Goal: Information Seeking & Learning: Learn about a topic

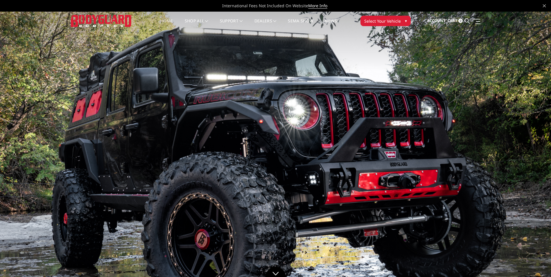
drag, startPoint x: 510, startPoint y: 157, endPoint x: 538, endPoint y: 154, distance: 28.4
click at [510, 157] on img at bounding box center [275, 167] width 551 height 310
drag, startPoint x: 538, startPoint y: 154, endPoint x: 307, endPoint y: 149, distance: 230.8
click at [314, 150] on img at bounding box center [275, 167] width 551 height 310
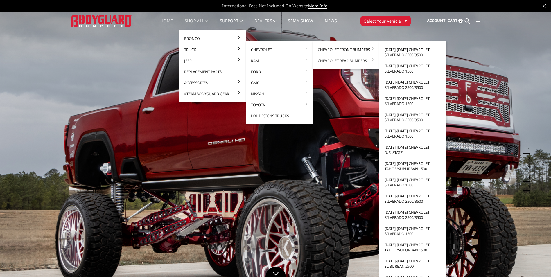
click at [394, 50] on link "[DATE]-[DATE] Chevrolet Silverado 2500/3500" at bounding box center [413, 52] width 62 height 16
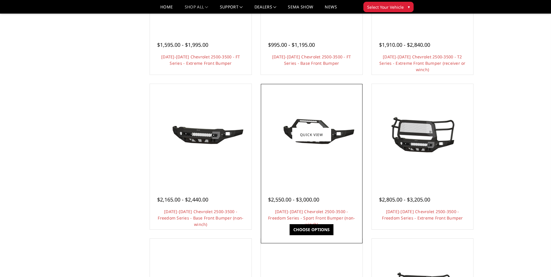
scroll to position [145, 0]
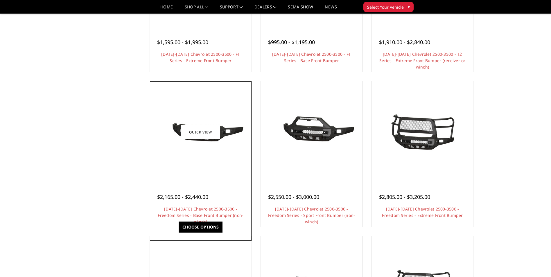
click at [197, 160] on div at bounding box center [200, 132] width 99 height 99
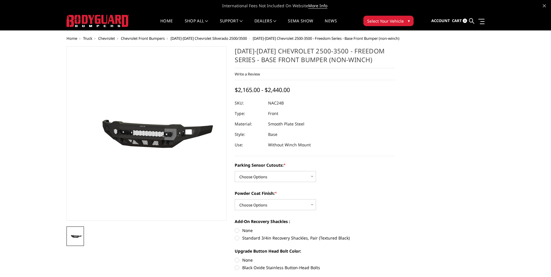
drag, startPoint x: 230, startPoint y: 211, endPoint x: 229, endPoint y: 206, distance: 5.0
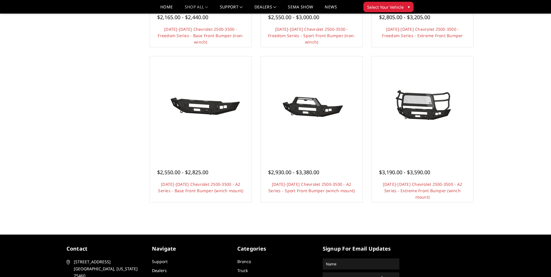
scroll to position [349, 0]
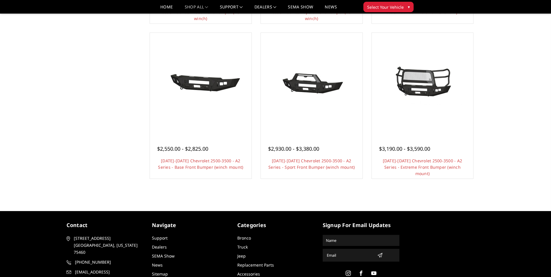
drag, startPoint x: 332, startPoint y: 204, endPoint x: 311, endPoint y: 200, distance: 20.6
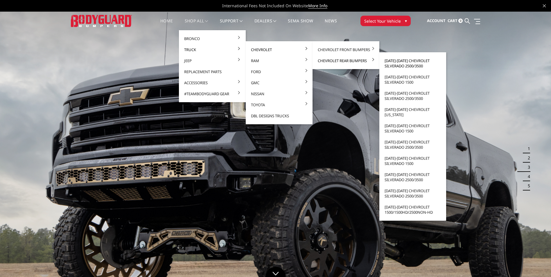
click at [394, 62] on link "[DATE]-[DATE] Chevrolet Silverado 2500/3500" at bounding box center [413, 63] width 62 height 16
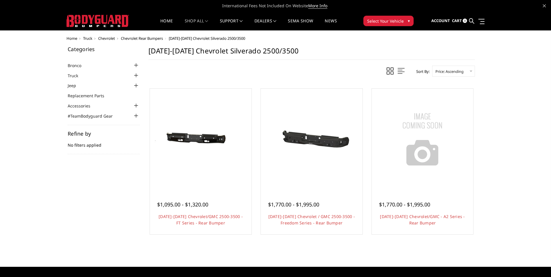
drag, startPoint x: 248, startPoint y: 70, endPoint x: 239, endPoint y: 59, distance: 13.7
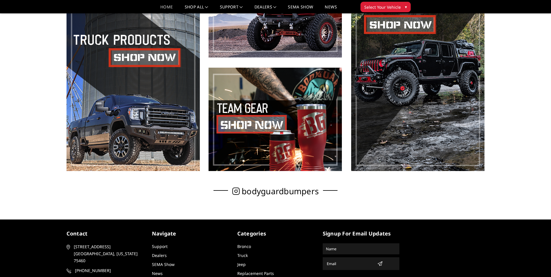
scroll to position [145, 0]
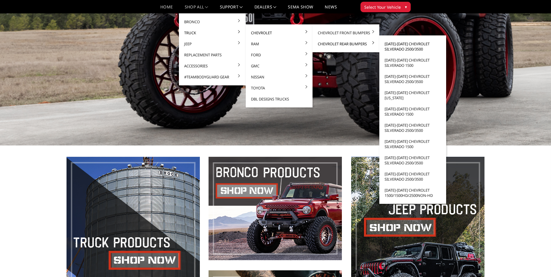
click at [407, 46] on link "[DATE]-[DATE] Chevrolet Silverado 2500/3500" at bounding box center [413, 46] width 62 height 16
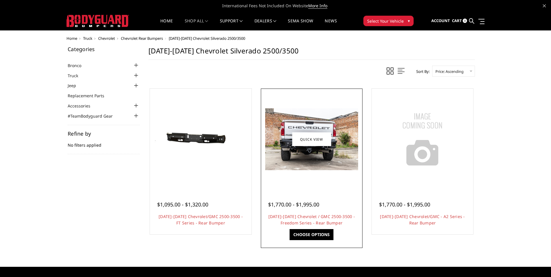
click at [320, 171] on div at bounding box center [311, 139] width 99 height 99
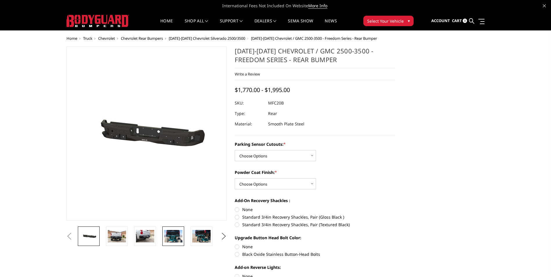
click at [175, 242] on img at bounding box center [173, 236] width 18 height 12
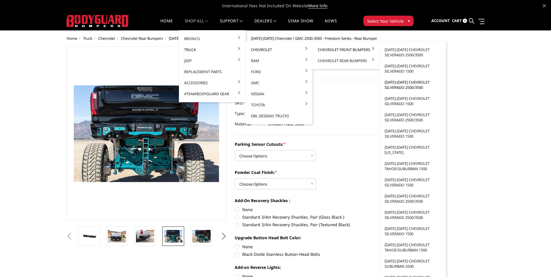
click at [405, 84] on link "[DATE]-[DATE] Chevrolet Silverado 2500/3500" at bounding box center [413, 85] width 62 height 16
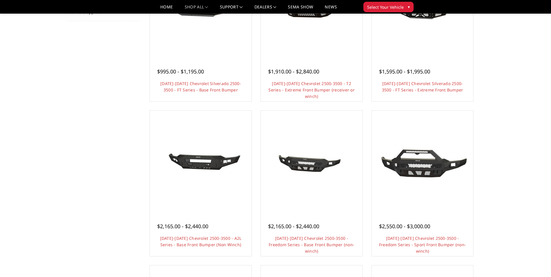
scroll to position [145, 0]
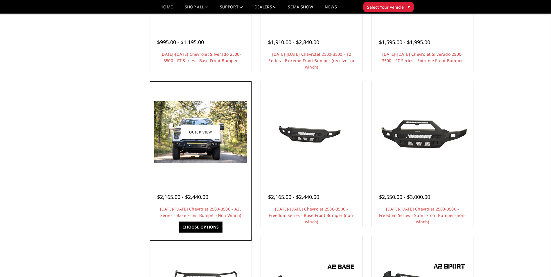
click at [207, 200] on span "$2,165.00 - $2,440.00" at bounding box center [182, 197] width 51 height 7
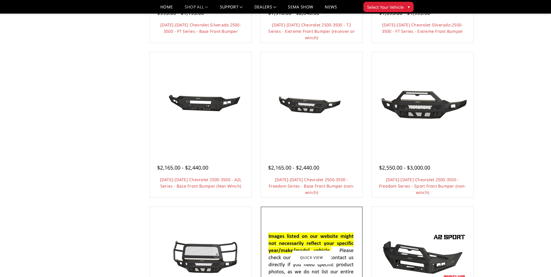
scroll to position [174, 0]
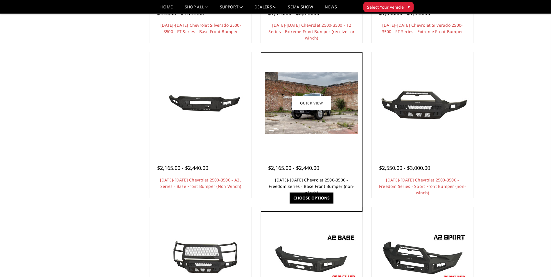
click at [305, 179] on link "[DATE]-[DATE] Chevrolet 2500-3500 - Freedom Series - Base Front Bumper (non-win…" at bounding box center [312, 186] width 86 height 18
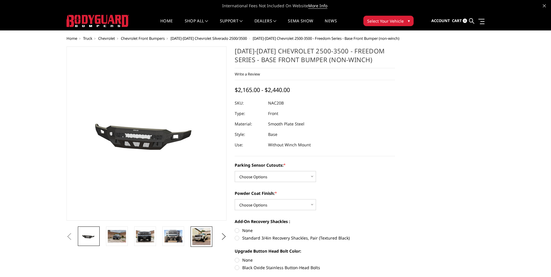
click at [196, 236] on img at bounding box center [201, 236] width 18 height 17
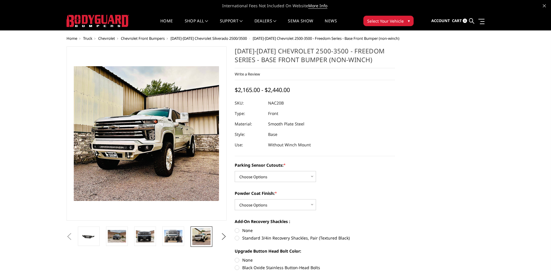
click at [187, 232] on li at bounding box center [175, 237] width 28 height 20
click at [176, 237] on img at bounding box center [173, 236] width 18 height 12
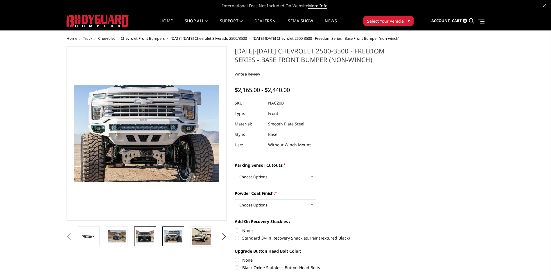
click at [141, 244] on link at bounding box center [145, 236] width 22 height 19
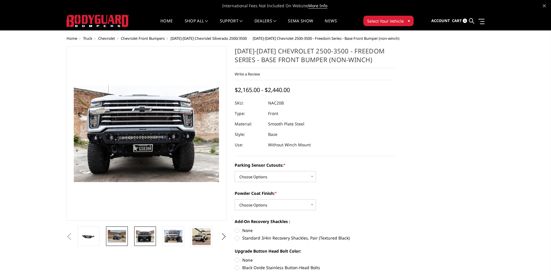
click at [119, 242] on img at bounding box center [117, 236] width 18 height 12
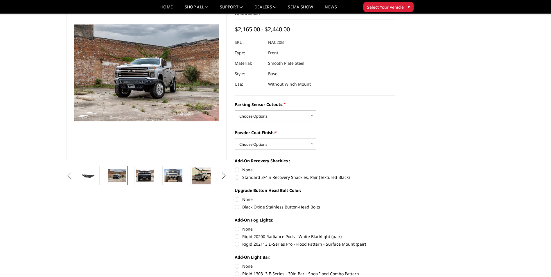
scroll to position [116, 0]
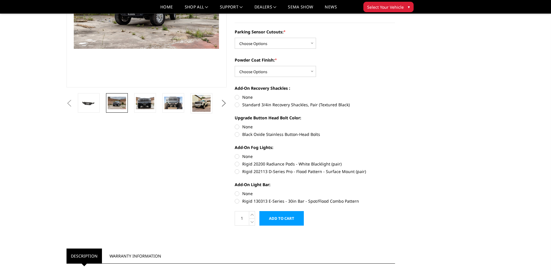
click at [220, 105] on button "Next" at bounding box center [223, 103] width 9 height 9
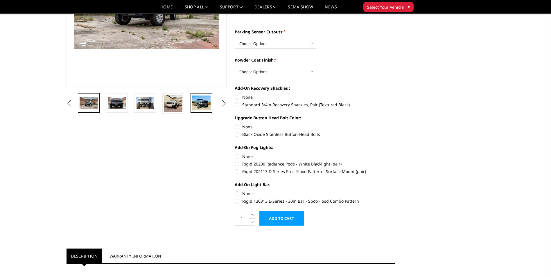
click at [209, 106] on img at bounding box center [201, 103] width 18 height 15
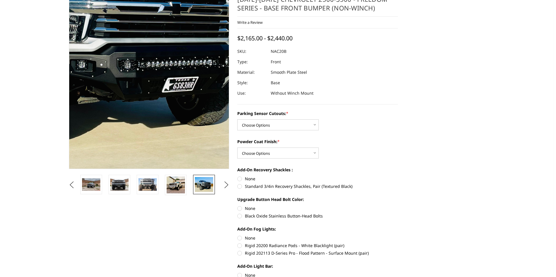
scroll to position [0, 0]
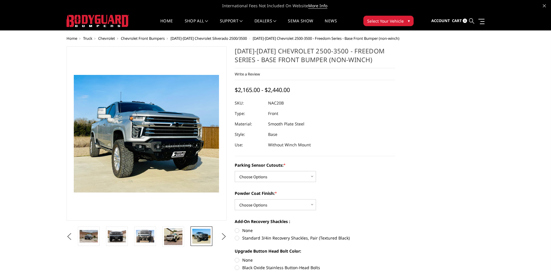
click at [473, 20] on icon at bounding box center [471, 20] width 5 height 5
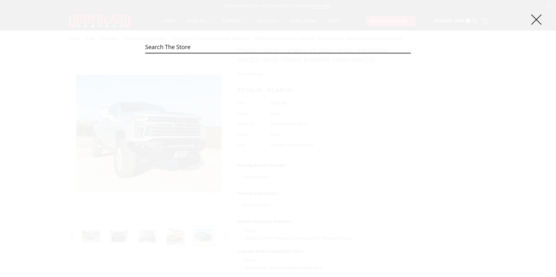
paste input "NAC24BYBNN"
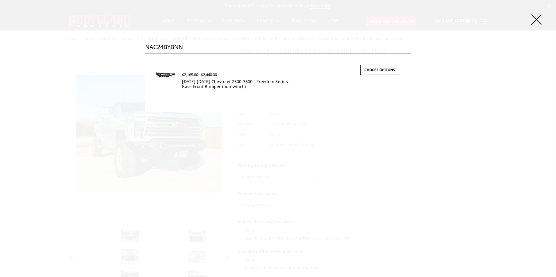
type input "NAC24BYBNN"
click at [227, 81] on link "2024-2025 Chevrolet 2500-3500 - Freedom Series - Base Front Bumper (non-winch)" at bounding box center [236, 84] width 108 height 10
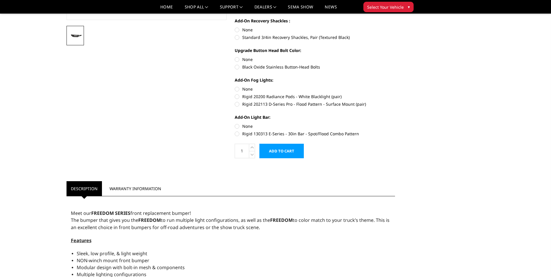
scroll to position [87, 0]
